Goal: Task Accomplishment & Management: Manage account settings

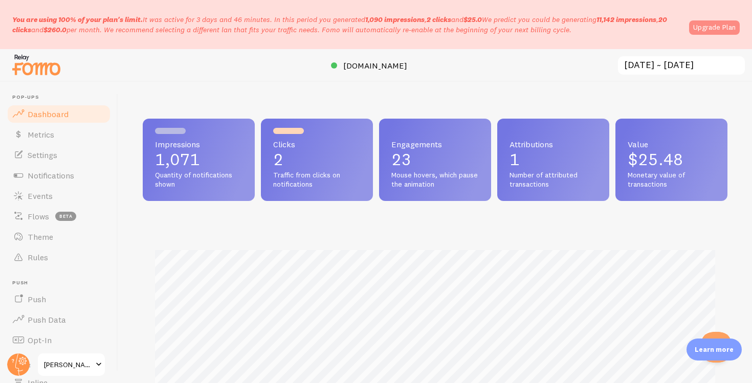
click at [713, 33] on link "Upgrade Plan" at bounding box center [714, 27] width 51 height 14
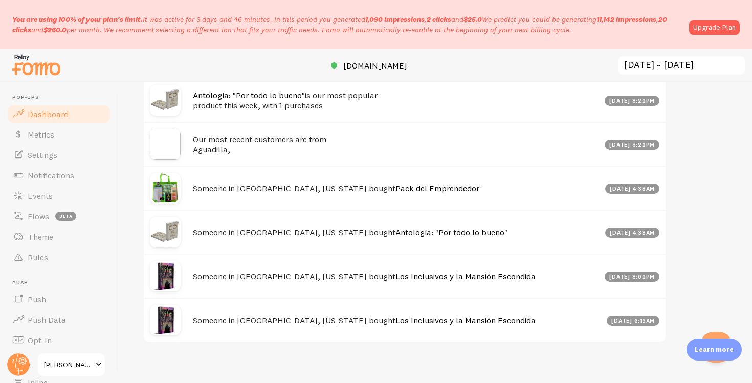
scroll to position [556, 0]
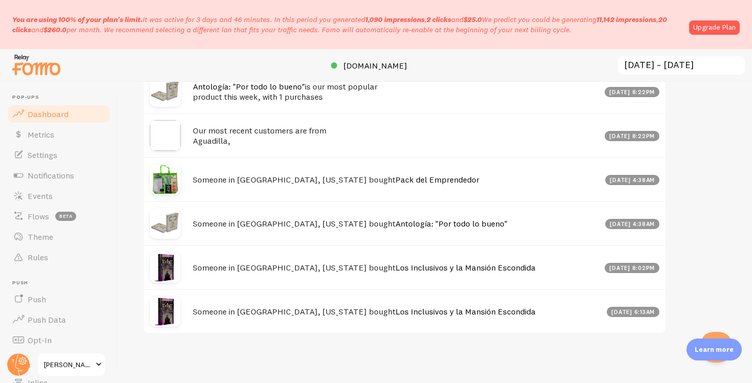
click at [94, 363] on span at bounding box center [99, 365] width 12 height 12
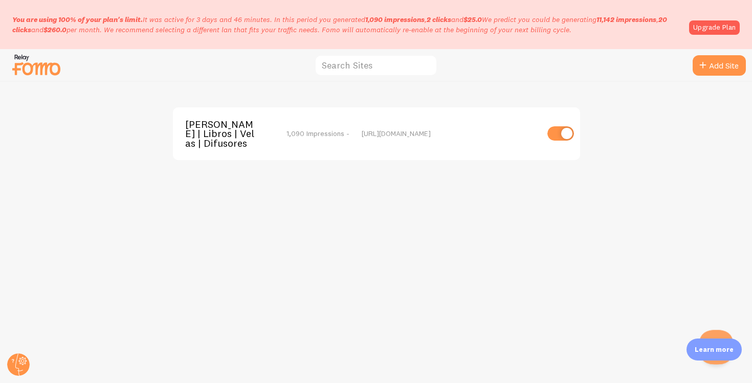
click at [719, 337] on button "Open Beacon popover" at bounding box center [714, 345] width 31 height 31
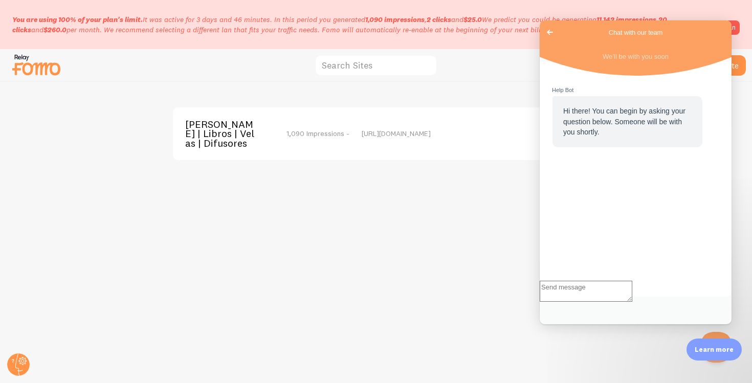
click at [550, 31] on span "Go back" at bounding box center [550, 32] width 12 height 12
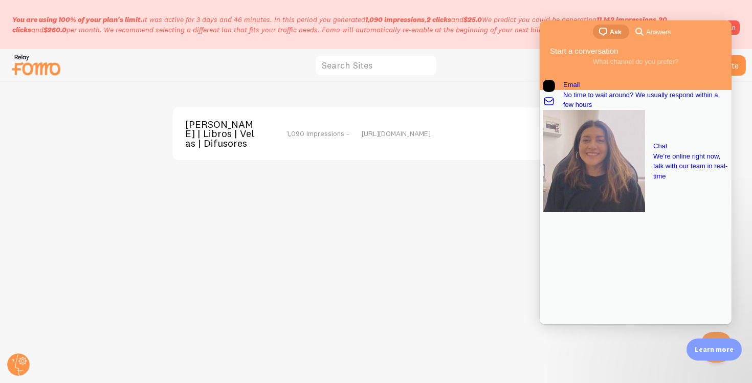
click at [402, 248] on div "G.M. Carrasquillo | Libros | Velas | Difusores 1,090 Impressions - https://www.…" at bounding box center [377, 232] width 752 height 301
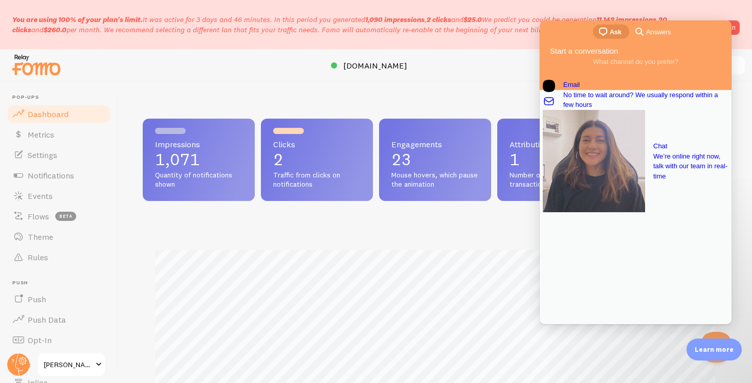
scroll to position [269, 585]
